Goal: Find specific page/section: Find specific page/section

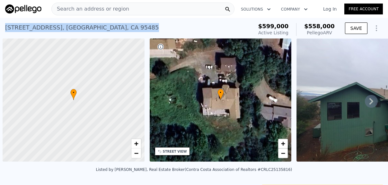
scroll to position [0, 3]
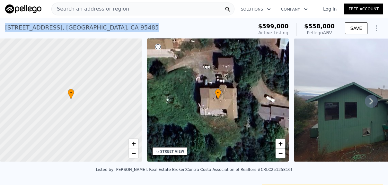
click at [15, 8] on img at bounding box center [23, 8] width 36 height 9
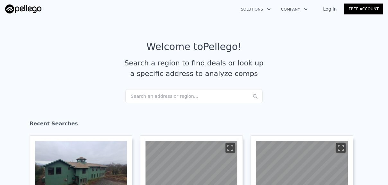
click at [138, 97] on div "Search an address or region..." at bounding box center [193, 96] width 137 height 14
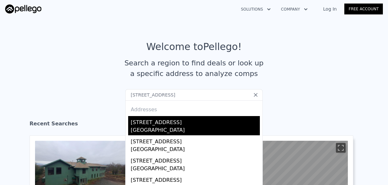
type input "[STREET_ADDRESS]"
click at [156, 125] on div "[STREET_ADDRESS]" at bounding box center [195, 121] width 129 height 10
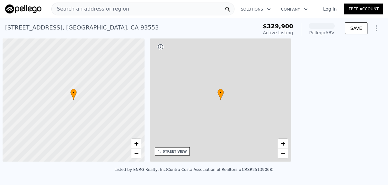
scroll to position [0, 3]
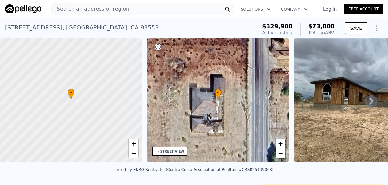
click at [26, 7] on img at bounding box center [23, 8] width 36 height 9
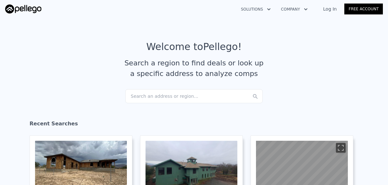
click at [152, 100] on div "Search an address or region..." at bounding box center [193, 96] width 137 height 14
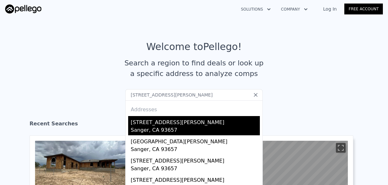
type input "[STREET_ADDRESS][PERSON_NAME]"
click at [145, 123] on div "[STREET_ADDRESS][PERSON_NAME]" at bounding box center [195, 121] width 129 height 10
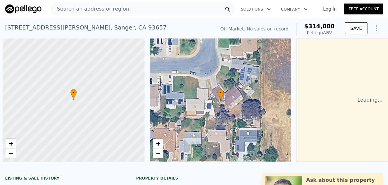
scroll to position [0, 3]
